Goal: Task Accomplishment & Management: Complete application form

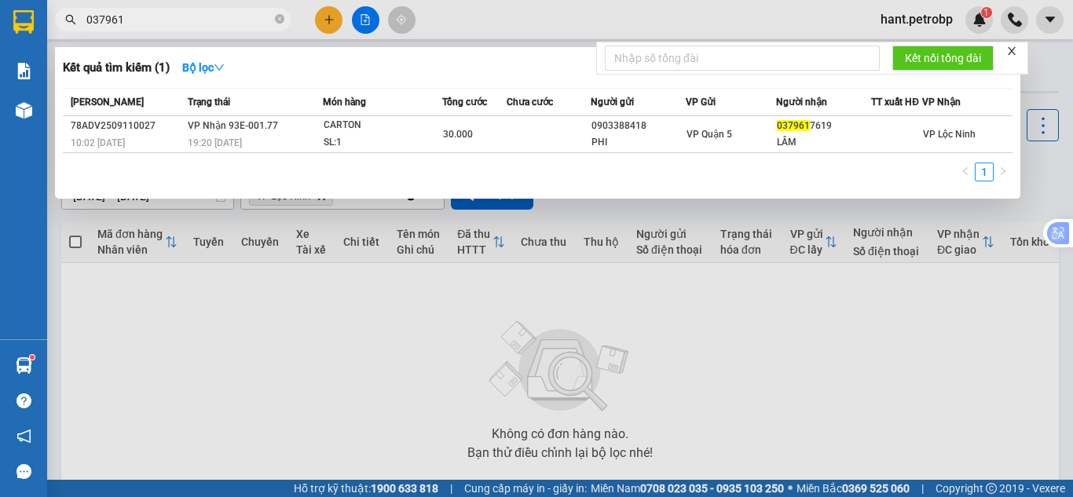
drag, startPoint x: 159, startPoint y: 13, endPoint x: 68, endPoint y: 15, distance: 91.9
click at [68, 15] on div "037961" at bounding box center [153, 20] width 306 height 24
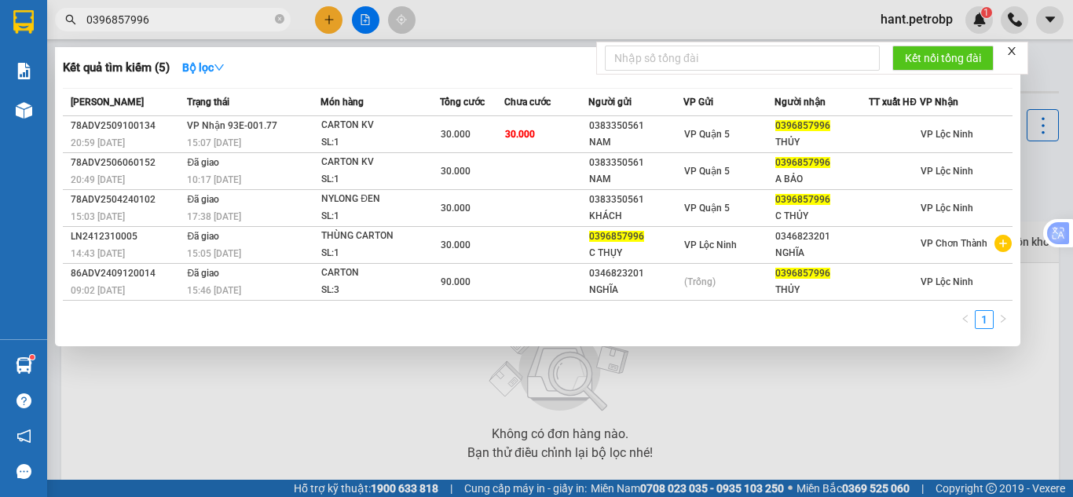
type input "0396857996"
click at [795, 116] on th "Người nhận" at bounding box center [821, 102] width 95 height 27
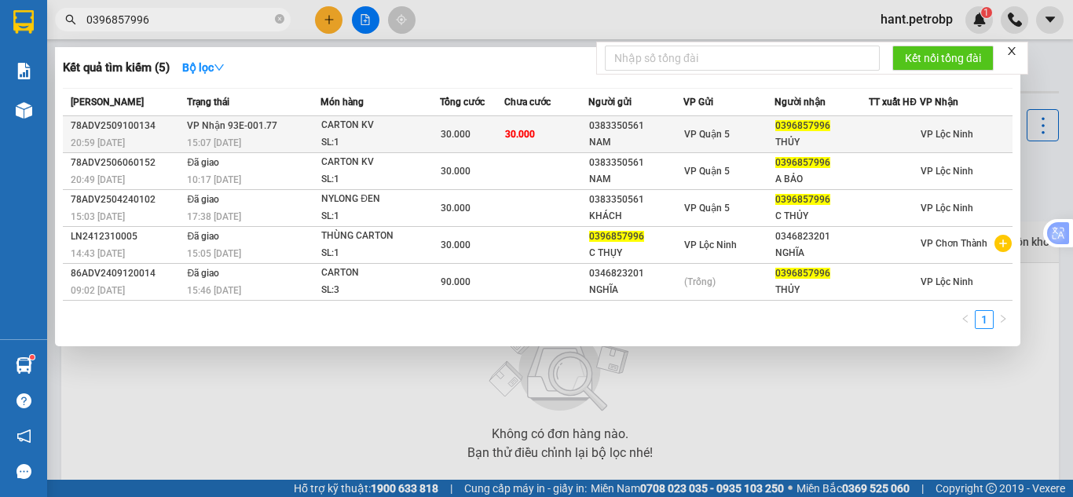
click at [790, 131] on span "0396857996" at bounding box center [802, 125] width 55 height 11
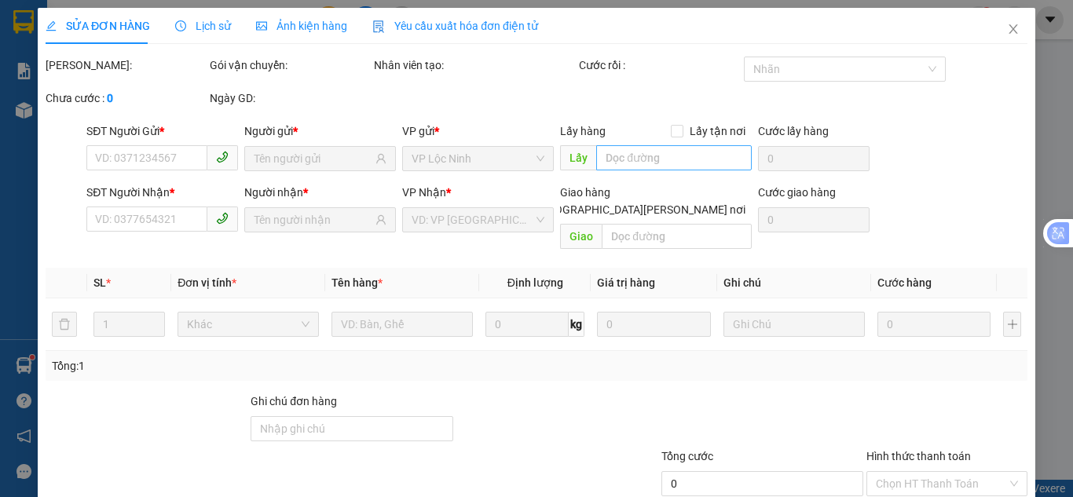
type input "0383350561"
type input "NAM"
type input "0396857996"
type input "THỦY"
type input "30.000"
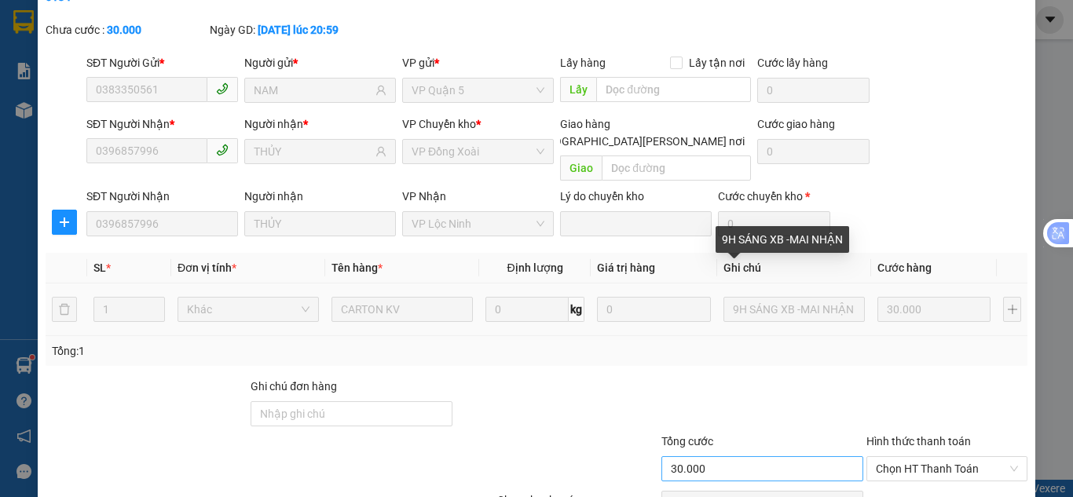
scroll to position [141, 0]
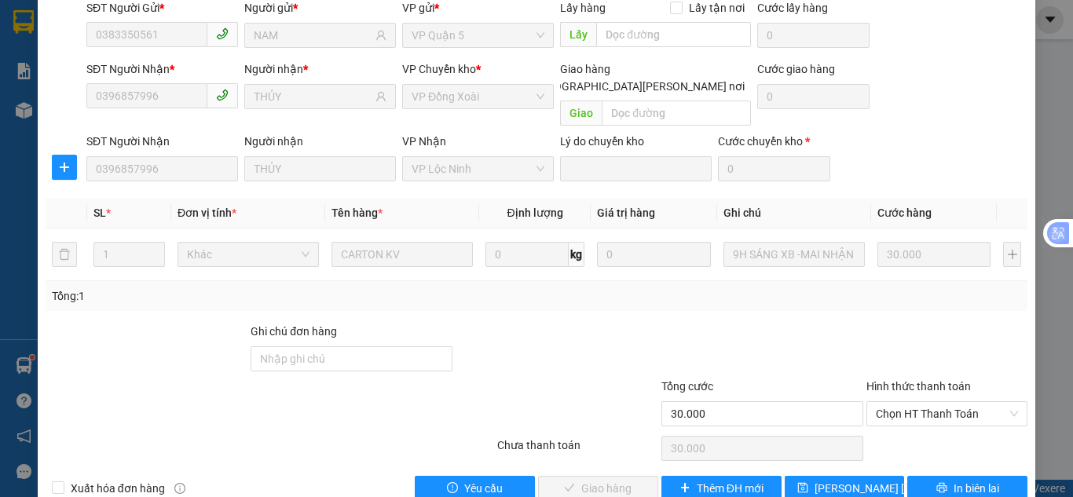
drag, startPoint x: 928, startPoint y: 382, endPoint x: 930, endPoint y: 392, distance: 10.5
click at [929, 402] on span "Chọn HT Thanh Toán" at bounding box center [947, 414] width 142 height 24
click at [927, 406] on div "Tại văn phòng" at bounding box center [937, 410] width 141 height 17
type input "0"
drag, startPoint x: 571, startPoint y: 448, endPoint x: 648, endPoint y: 338, distance: 134.8
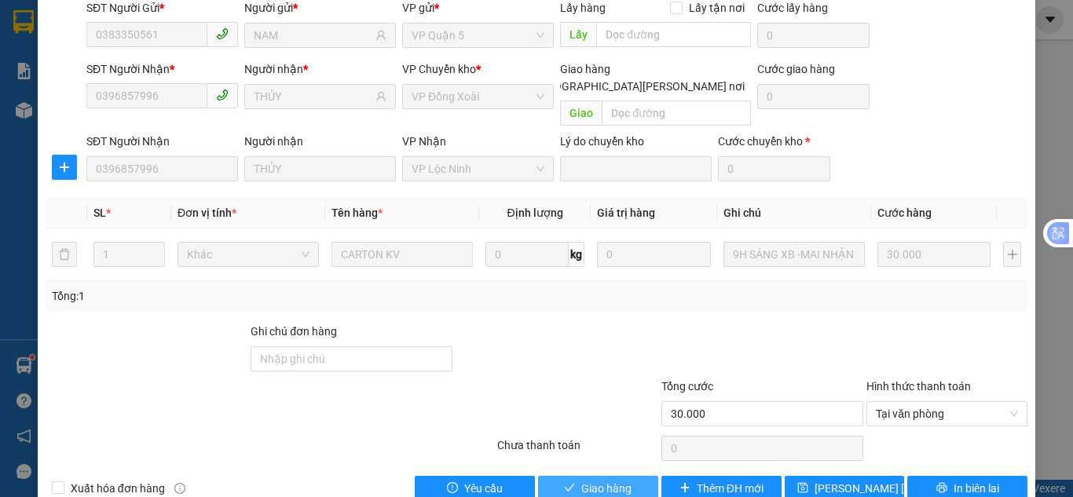
click at [572, 476] on button "Giao hàng" at bounding box center [598, 488] width 120 height 25
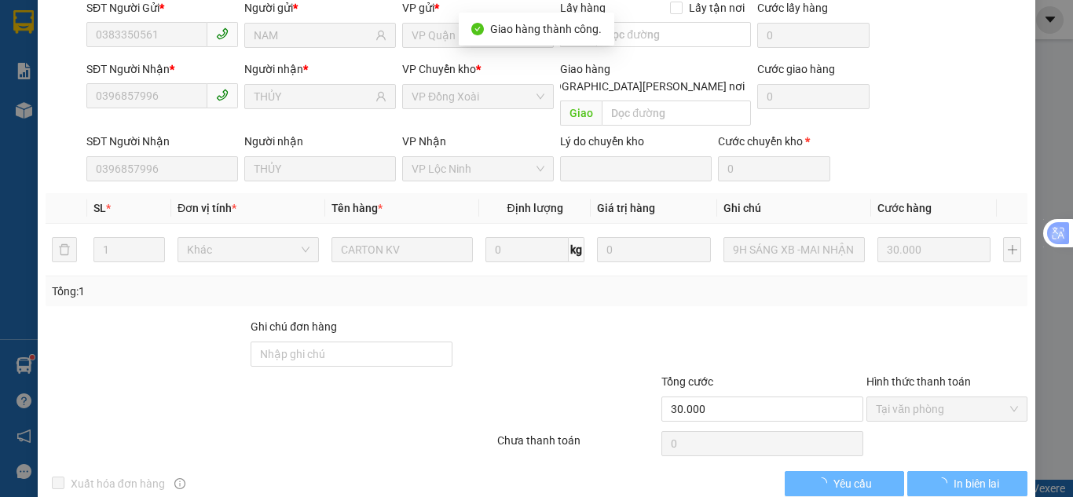
scroll to position [0, 0]
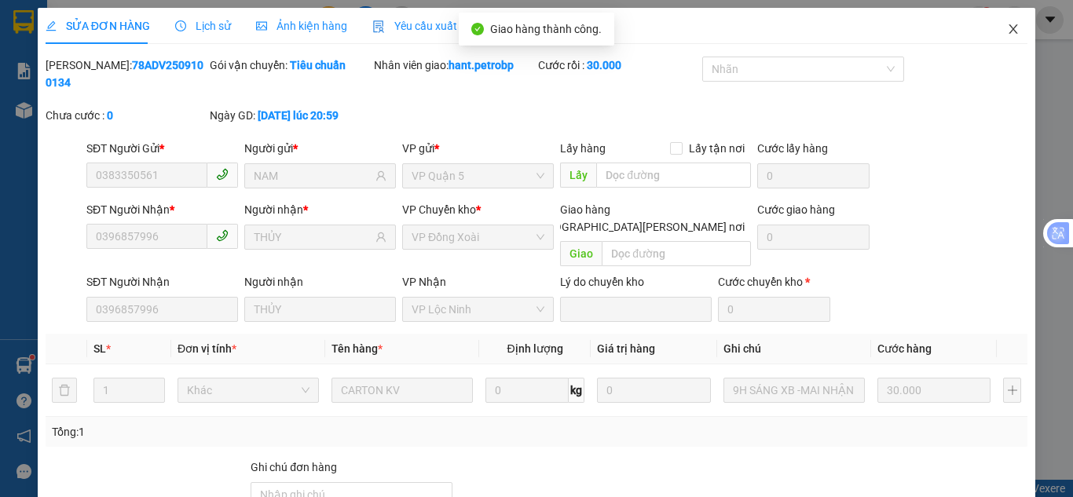
click at [1007, 34] on icon "close" at bounding box center [1013, 29] width 13 height 13
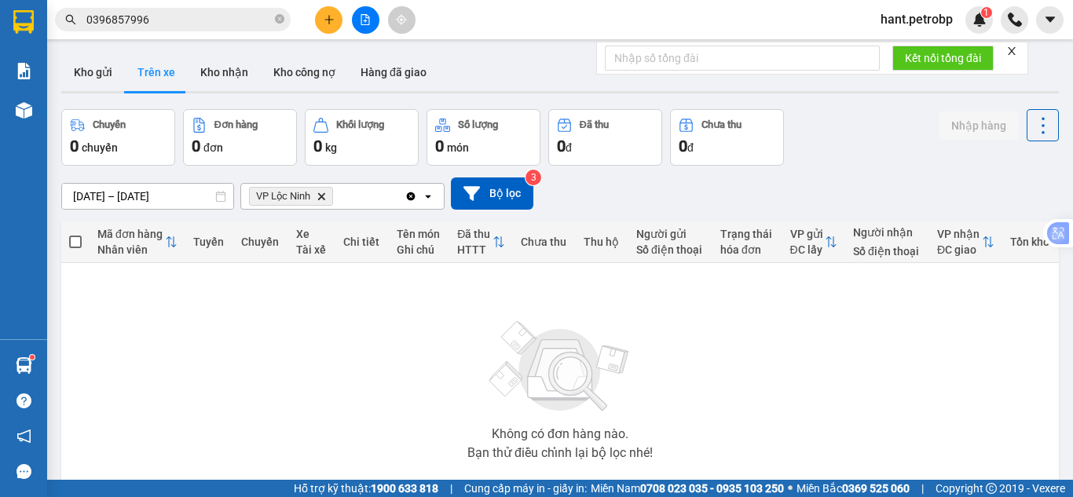
drag, startPoint x: 193, startPoint y: 88, endPoint x: 266, endPoint y: 123, distance: 81.1
click at [193, 87] on button "Kho nhận" at bounding box center [224, 72] width 73 height 38
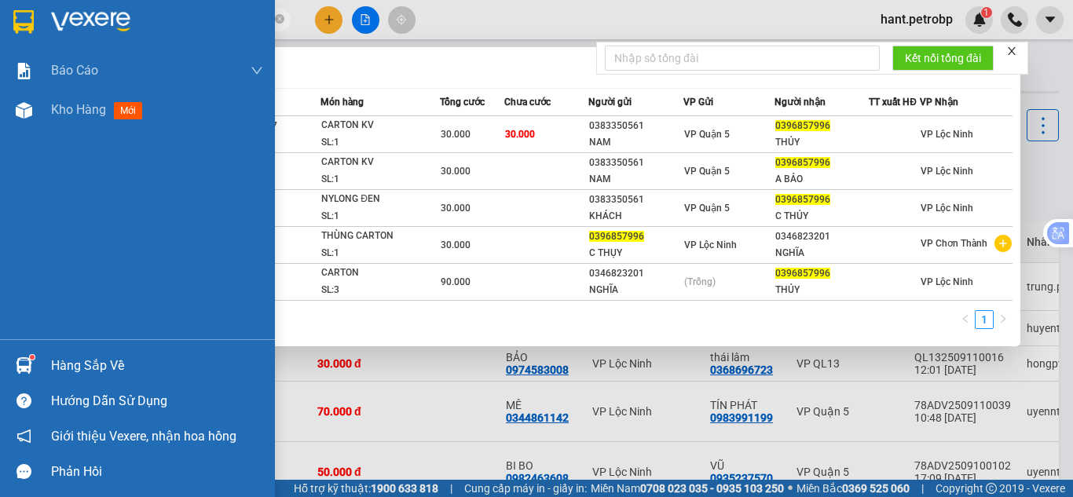
drag, startPoint x: 176, startPoint y: 16, endPoint x: 0, endPoint y: 32, distance: 176.7
click at [0, 32] on section "Kết quả [PERSON_NAME] ( 5 ) Bộ lọc Mã ĐH Trạng thái Món hàng [PERSON_NAME] [PER…" at bounding box center [536, 248] width 1073 height 497
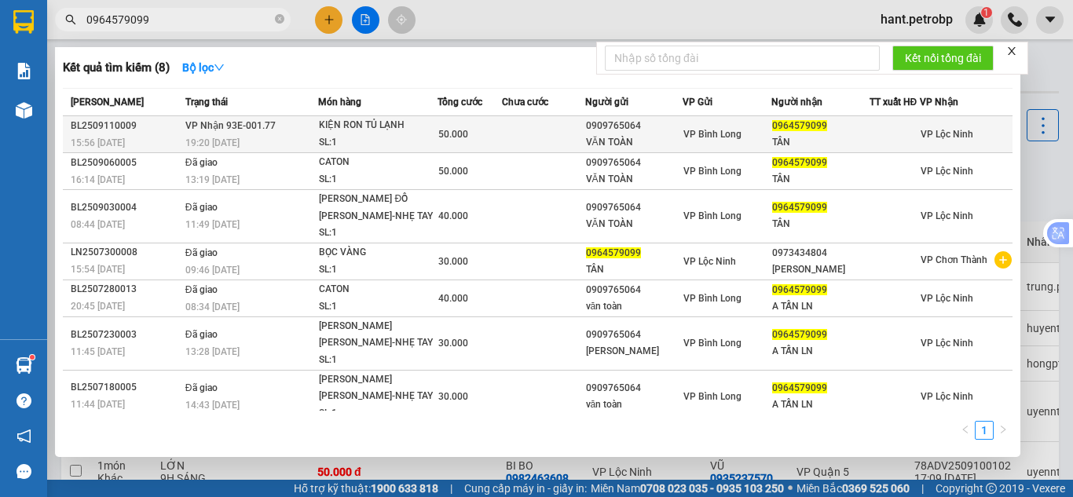
type input "0964579099"
click at [502, 144] on td at bounding box center [543, 134] width 82 height 37
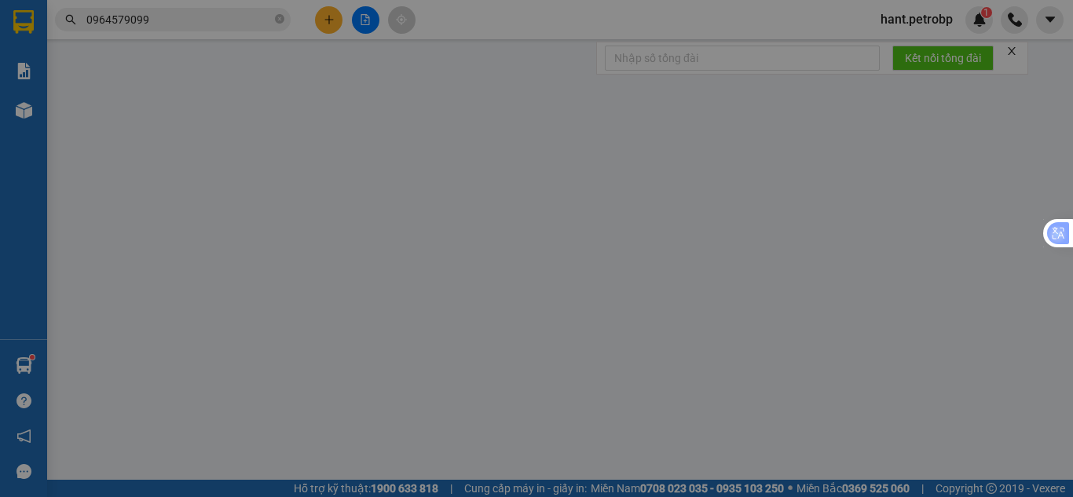
type input "0909765064"
type input "VĂN TOÀN"
type input "0964579099"
type input "TÂN"
type input "50.000"
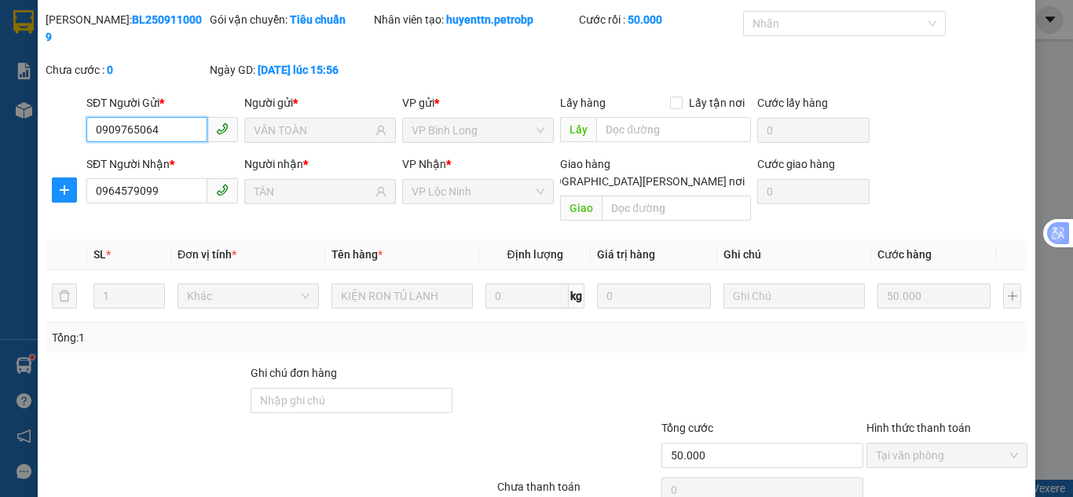
scroll to position [87, 0]
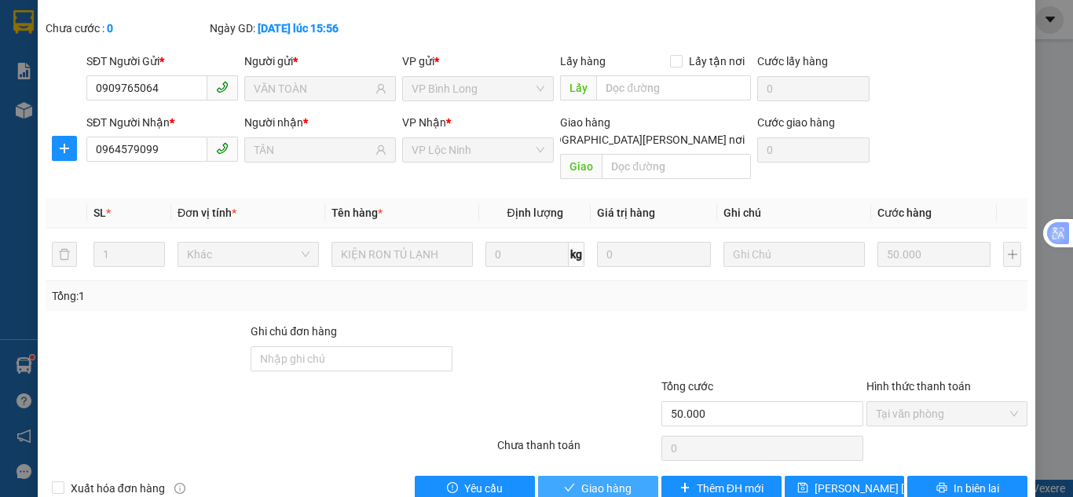
click at [606, 480] on span "Giao hàng" at bounding box center [606, 488] width 50 height 17
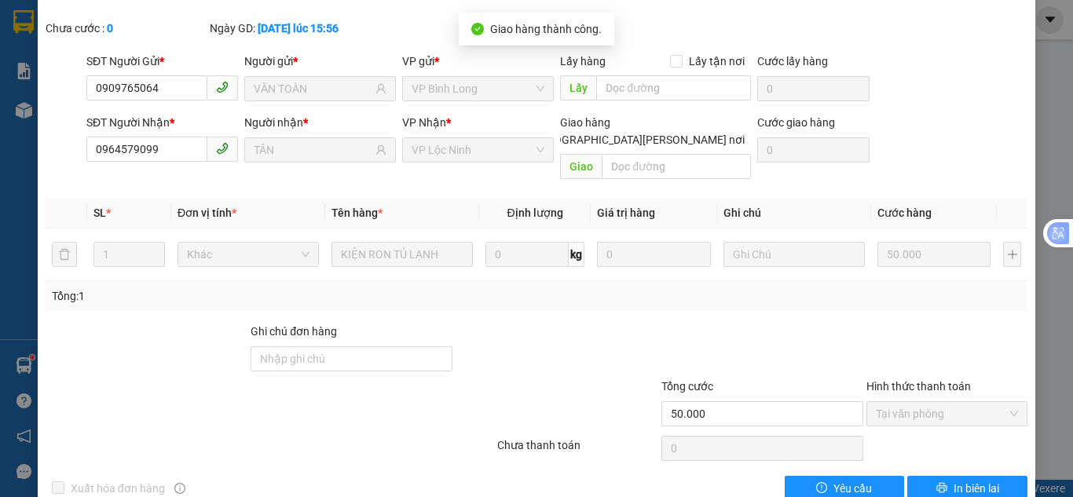
scroll to position [0, 0]
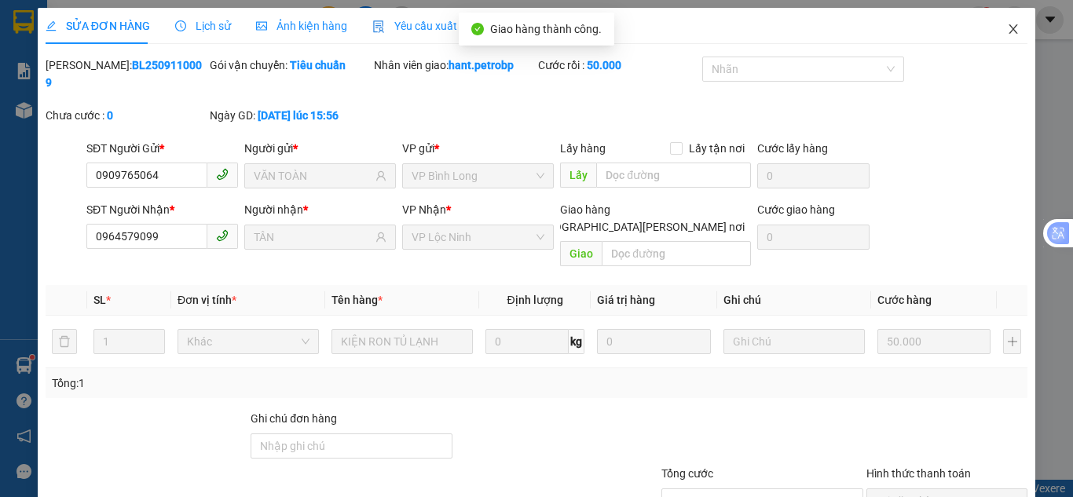
click at [1010, 27] on span "Close" at bounding box center [1013, 30] width 44 height 44
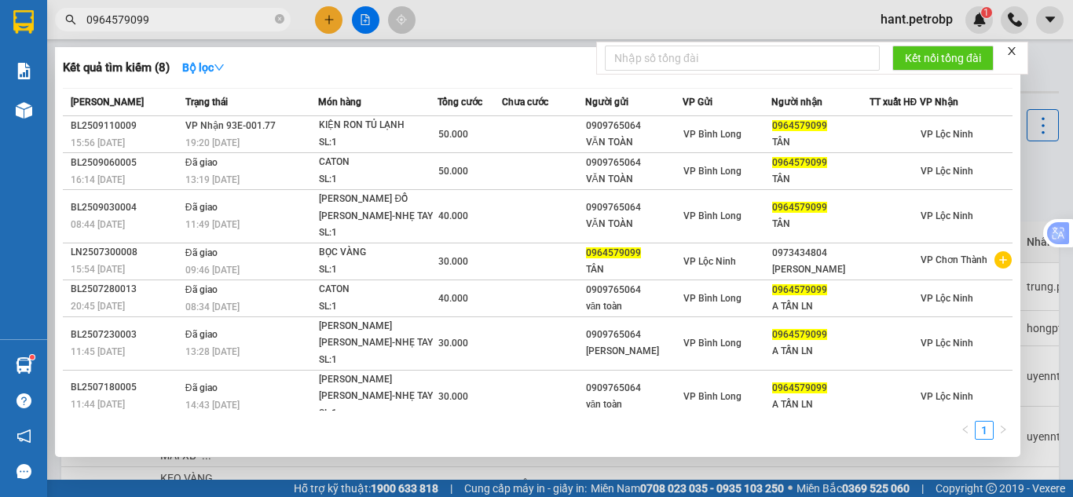
drag, startPoint x: 160, startPoint y: 18, endPoint x: 83, endPoint y: 24, distance: 77.1
click at [83, 24] on span "0964579099" at bounding box center [173, 20] width 236 height 24
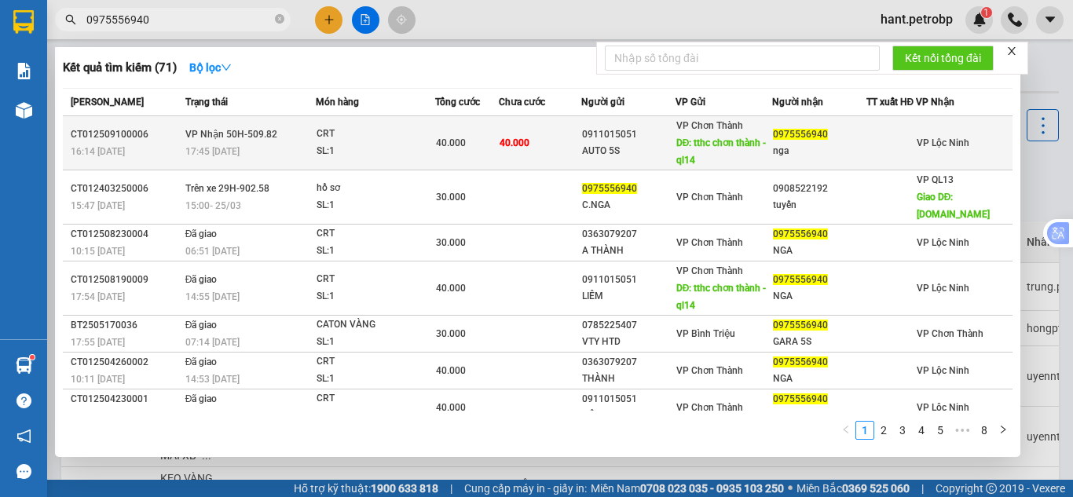
type input "0975556940"
click at [418, 143] on div "CRT" at bounding box center [375, 134] width 118 height 17
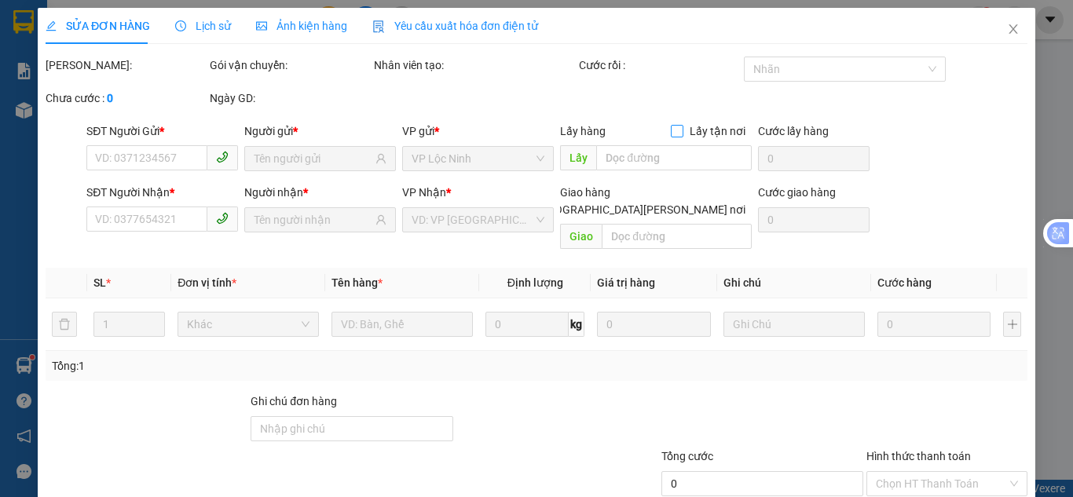
type input "0911015051"
type input "AUTO 5S"
type input "tthc [PERSON_NAME] - ql14"
type input "0975556940"
type input "nga"
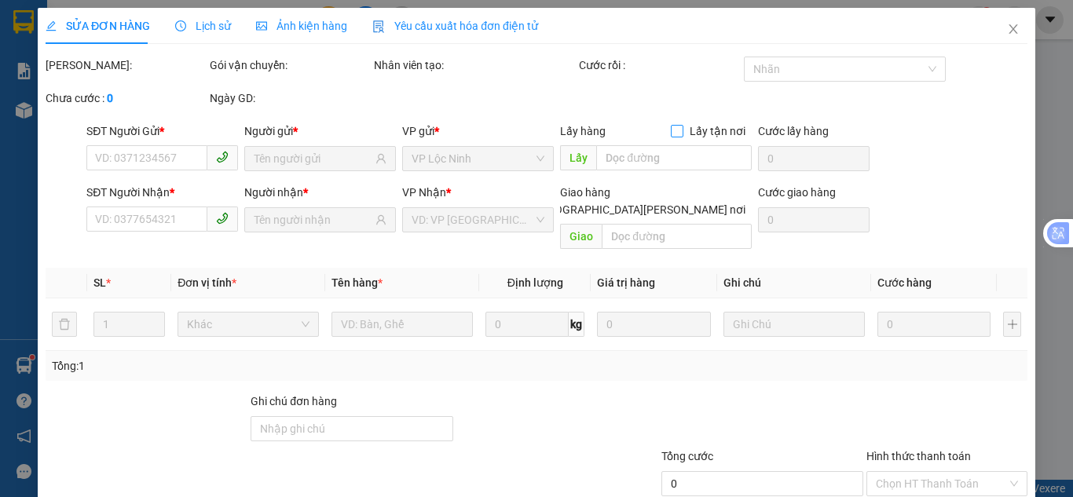
type input "40.000"
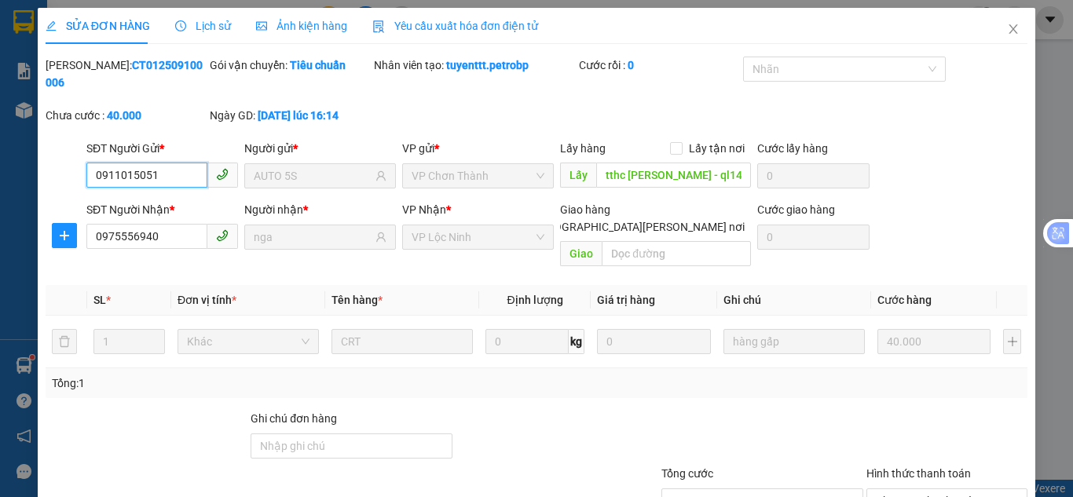
scroll to position [87, 0]
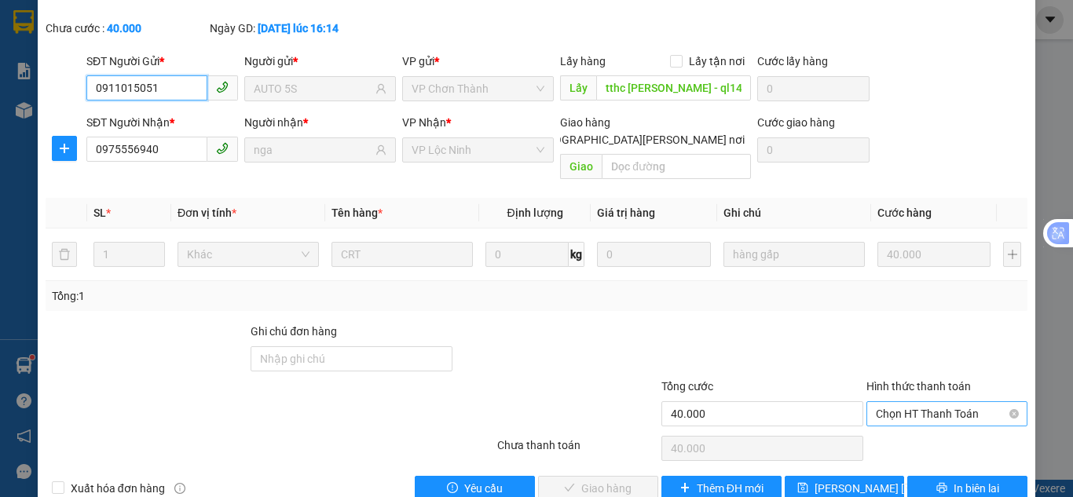
click at [916, 402] on span "Chọn HT Thanh Toán" at bounding box center [947, 414] width 142 height 24
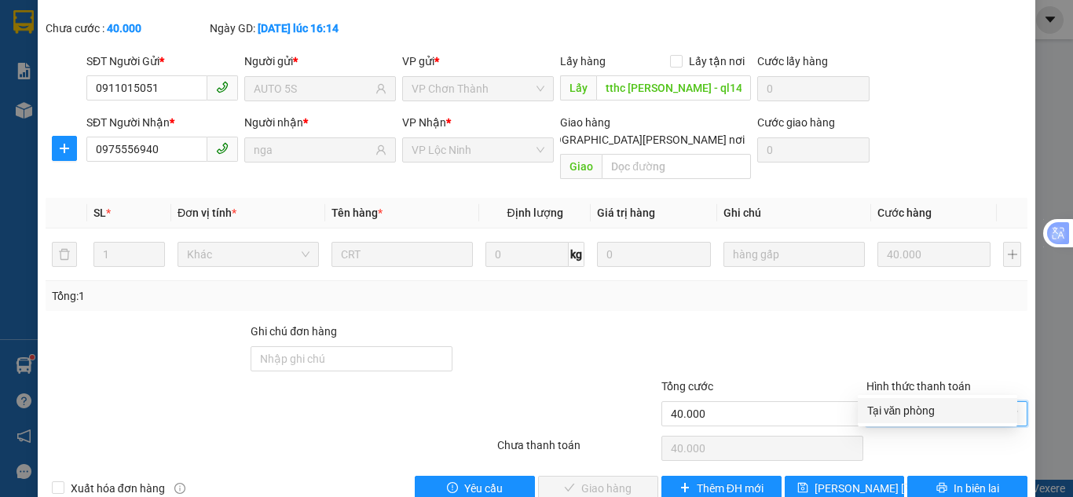
click at [884, 417] on div "Tại văn phòng" at bounding box center [937, 410] width 141 height 17
type input "0"
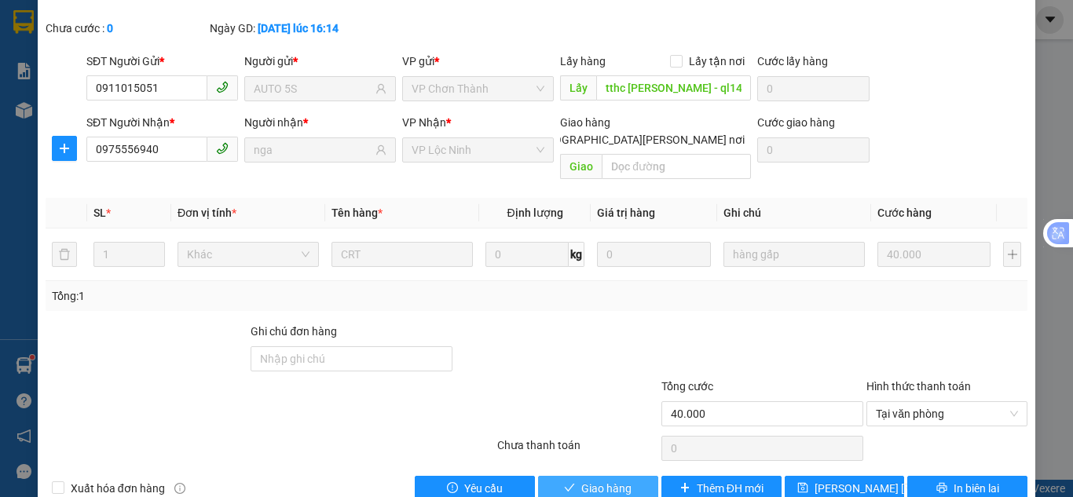
click at [598, 476] on button "Giao hàng" at bounding box center [598, 488] width 120 height 25
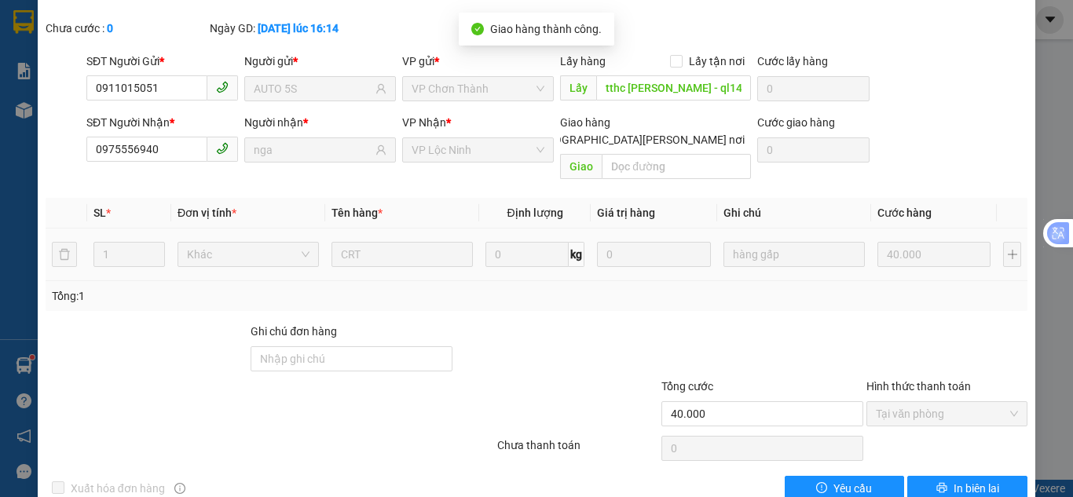
scroll to position [0, 0]
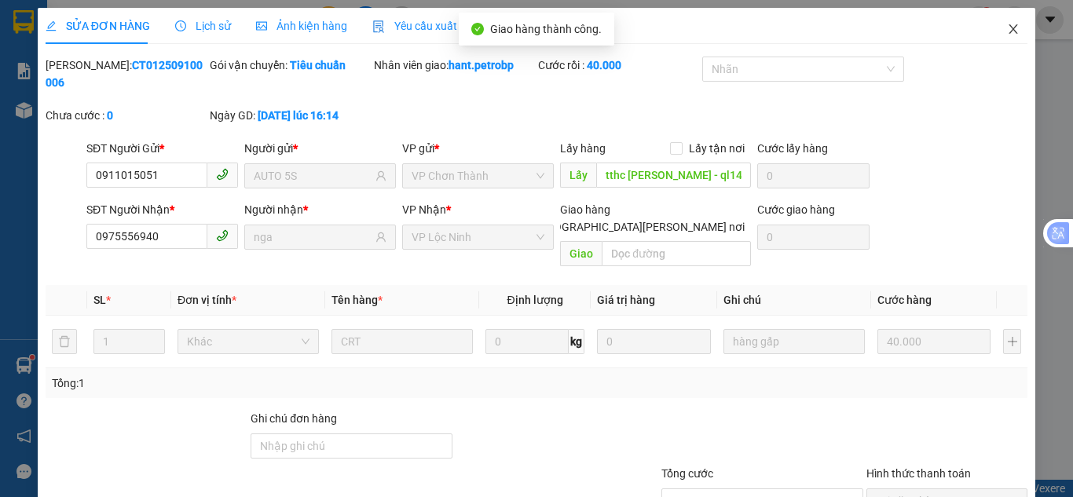
click at [1007, 25] on icon "close" at bounding box center [1013, 29] width 13 height 13
